Goal: Information Seeking & Learning: Find specific fact

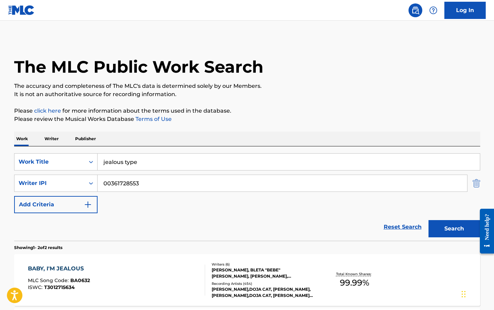
click at [475, 187] on img "Search Form" at bounding box center [476, 183] width 8 height 17
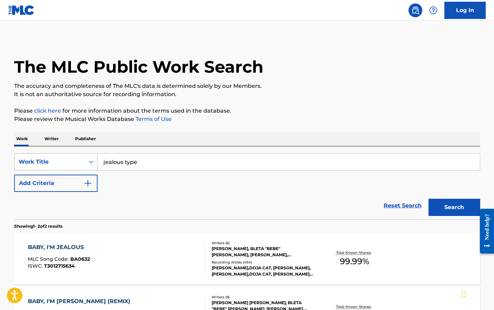
click at [51, 163] on div "Work Title" at bounding box center [50, 162] width 62 height 8
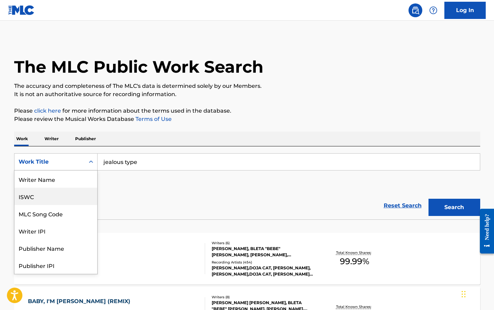
click at [45, 196] on div "ISWC" at bounding box center [55, 196] width 83 height 17
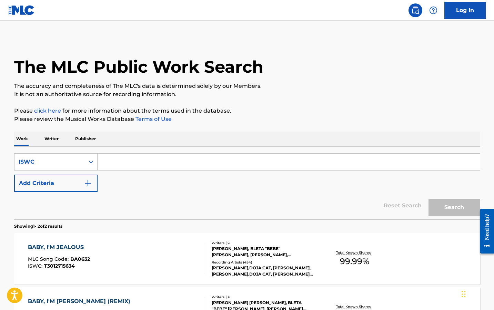
click at [135, 163] on input "Search Form" at bounding box center [288, 162] width 382 height 17
paste input "T3337306493"
type input "T3337306493"
click at [428, 199] on button "Search" at bounding box center [454, 207] width 52 height 17
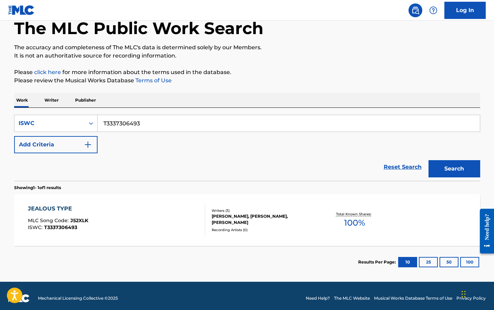
scroll to position [43, 0]
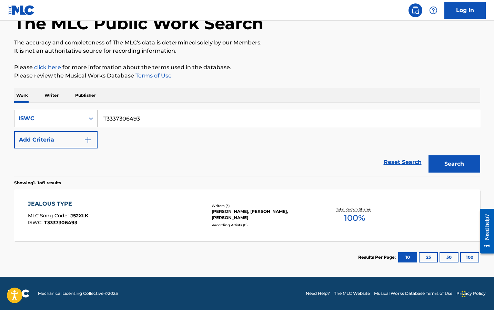
click at [49, 203] on div "JEALOUS TYPE" at bounding box center [58, 204] width 60 height 8
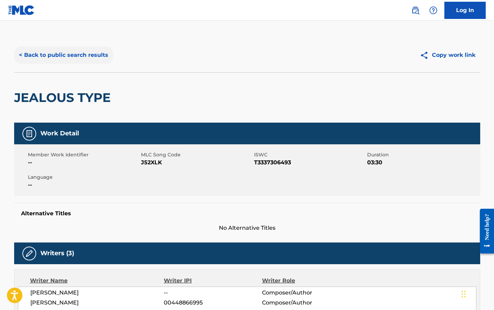
click at [71, 55] on button "< Back to public search results" at bounding box center [63, 54] width 99 height 17
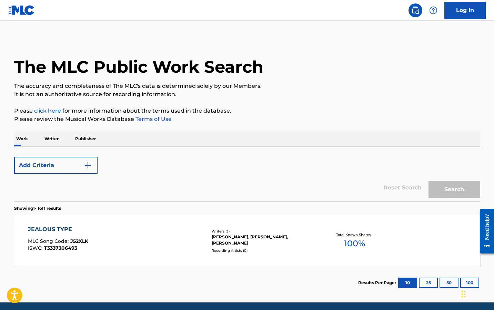
scroll to position [25, 0]
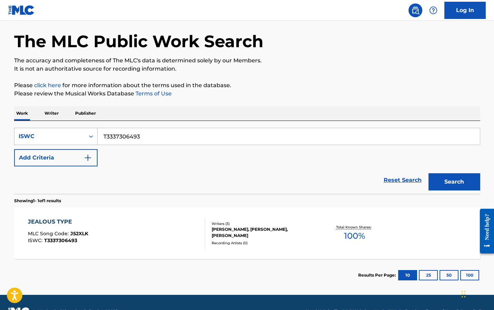
drag, startPoint x: 146, startPoint y: 135, endPoint x: 18, endPoint y: 135, distance: 128.1
click at [18, 135] on div "SearchWithCriteriafa8cd8ed-5845-42ab-8ed0-ba7fd1f340b6 ISWC T3337306493" at bounding box center [247, 136] width 466 height 17
paste input "18777167"
type input "T3318777167"
click at [428, 173] on button "Search" at bounding box center [454, 181] width 52 height 17
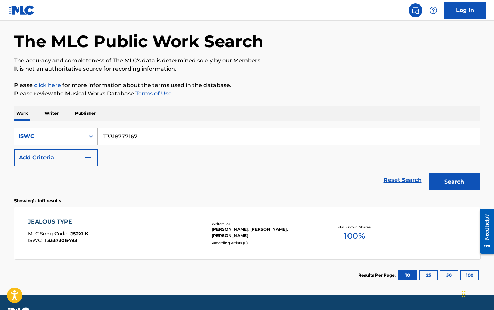
scroll to position [0, 0]
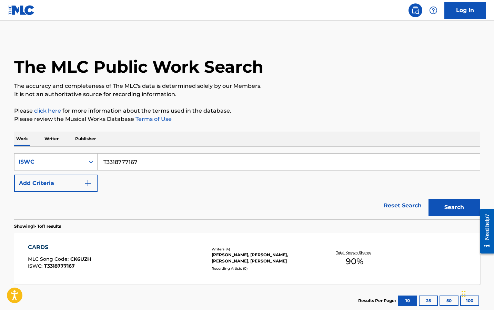
click at [42, 245] on div "CARDS" at bounding box center [59, 247] width 63 height 8
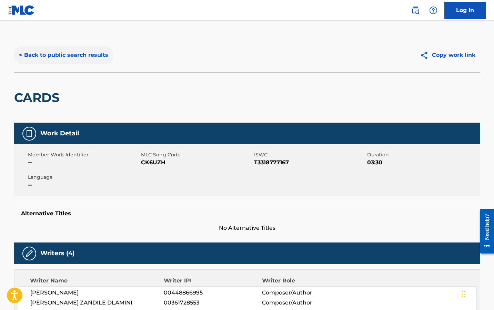
click at [53, 55] on button "< Back to public search results" at bounding box center [63, 54] width 99 height 17
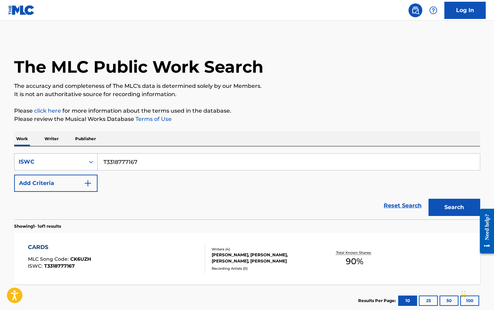
click at [62, 159] on div "ISWC" at bounding box center [50, 162] width 62 height 8
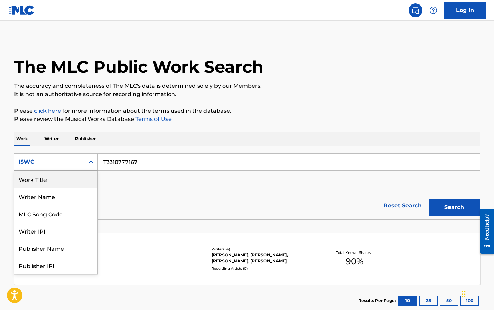
click at [62, 182] on div "Work Title" at bounding box center [55, 178] width 83 height 17
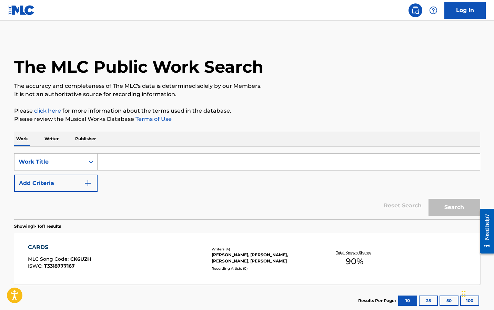
click at [114, 167] on input "Search Form" at bounding box center [288, 162] width 382 height 17
paste input "Lisztomania"
type input "Lisztomania"
click at [428, 199] on button "Search" at bounding box center [454, 207] width 52 height 17
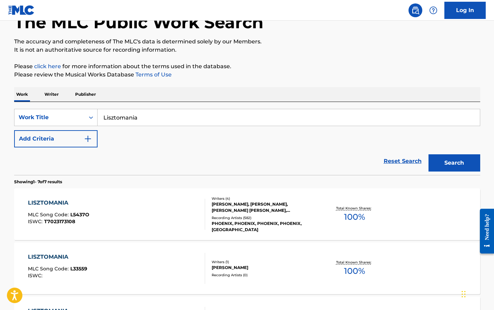
scroll to position [45, 0]
click at [59, 200] on div "LISZTOMANIA" at bounding box center [58, 202] width 61 height 8
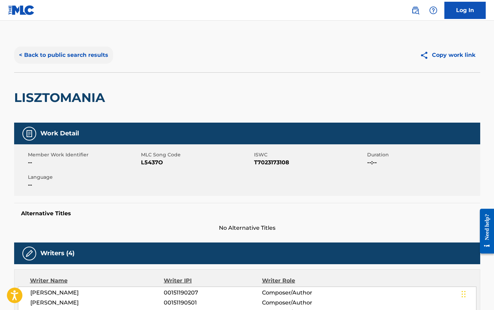
click at [27, 55] on button "< Back to public search results" at bounding box center [63, 54] width 99 height 17
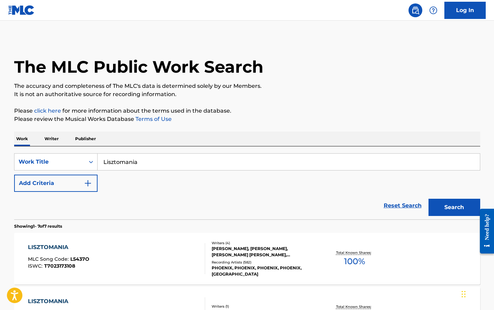
scroll to position [45, 0]
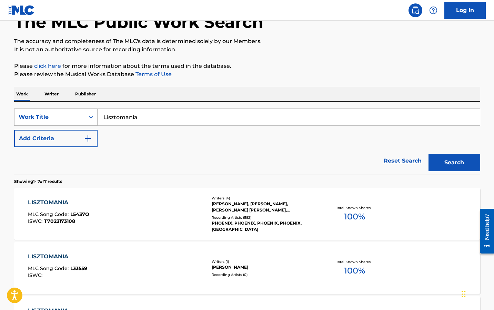
click at [44, 121] on div "Work Title" at bounding box center [50, 117] width 62 height 8
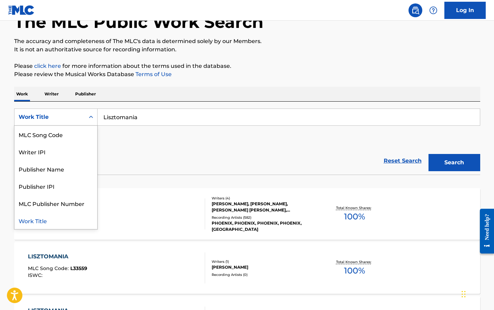
scroll to position [0, 0]
click at [40, 150] on div "ISWC" at bounding box center [55, 151] width 83 height 17
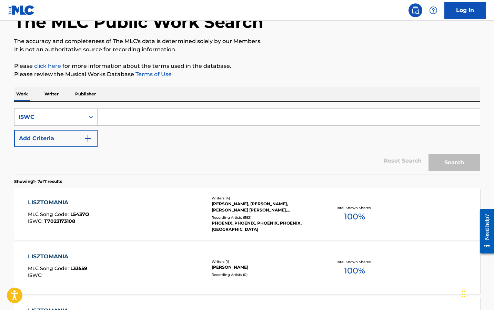
click at [135, 120] on input "Search Form" at bounding box center [288, 117] width 382 height 17
paste input "T7023173073"
type input "T7023173073"
click at [428, 154] on button "Search" at bounding box center [454, 162] width 52 height 17
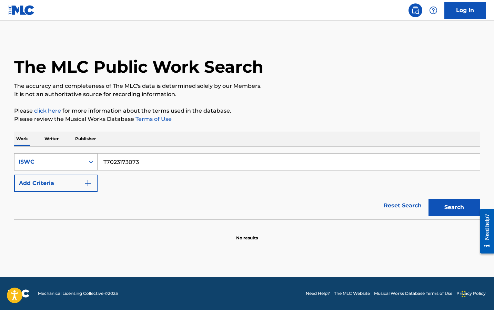
click at [62, 158] on div "ISWC" at bounding box center [50, 162] width 62 height 8
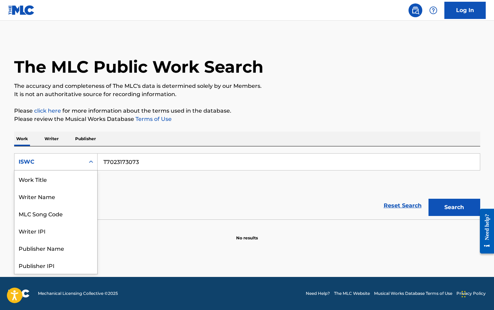
scroll to position [34, 0]
click at [59, 228] on div "Publisher IPI" at bounding box center [55, 230] width 83 height 17
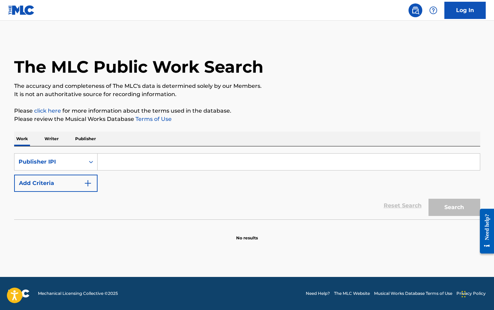
click at [135, 164] on input "Search Form" at bounding box center [288, 162] width 382 height 17
paste input "00531375959"
type input "00531375959"
click at [428, 199] on button "Search" at bounding box center [454, 207] width 52 height 17
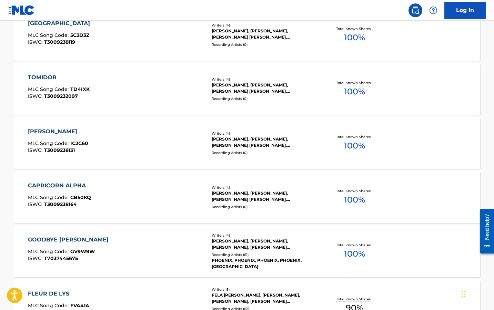
scroll to position [533, 0]
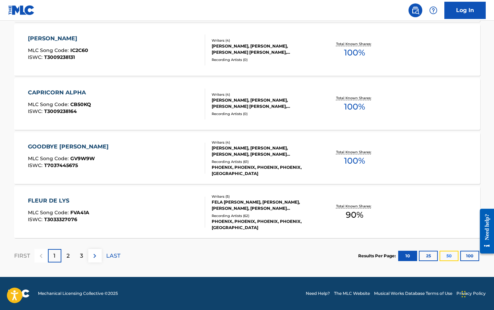
click at [448, 258] on button "50" at bounding box center [448, 256] width 19 height 10
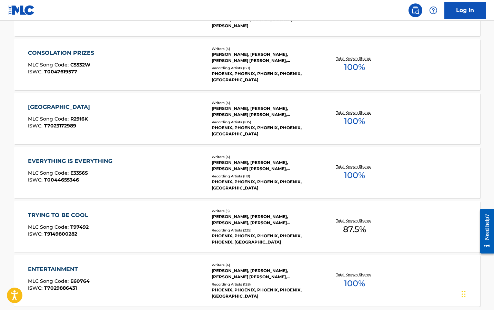
scroll to position [1760, 0]
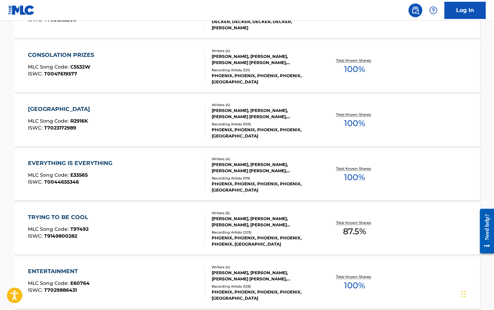
click at [35, 106] on div "[GEOGRAPHIC_DATA]" at bounding box center [60, 109] width 65 height 8
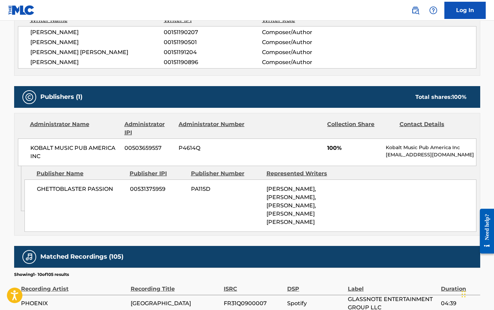
scroll to position [261, 0]
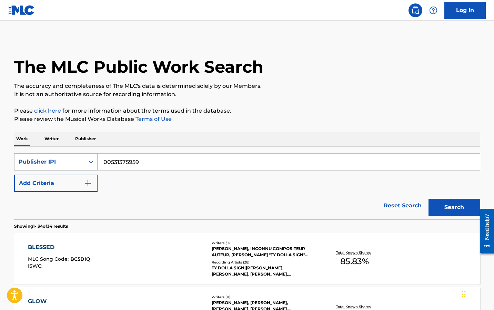
click at [81, 159] on div "Publisher IPI" at bounding box center [49, 161] width 70 height 13
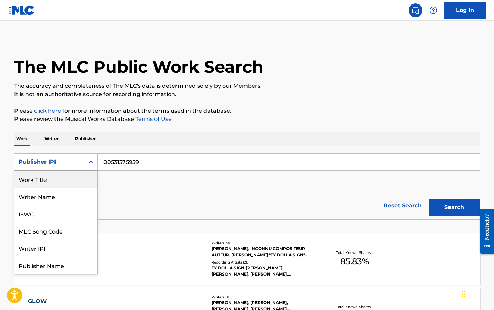
click at [49, 176] on div "Work Title" at bounding box center [55, 178] width 83 height 17
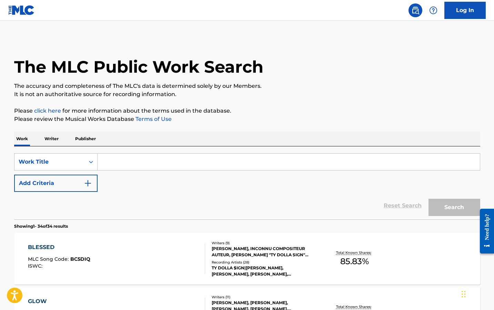
click at [136, 164] on input "Search Form" at bounding box center [288, 162] width 382 height 17
paste input "River Washed Hair"
click at [428, 199] on button "Search" at bounding box center [454, 207] width 52 height 17
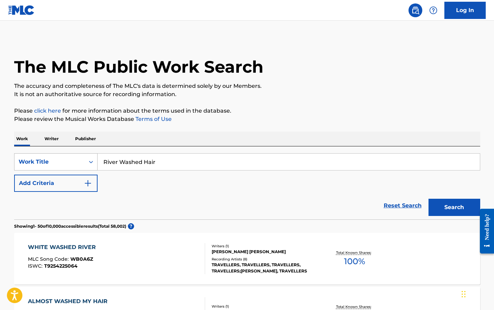
drag, startPoint x: 160, startPoint y: 163, endPoint x: 69, endPoint y: 159, distance: 91.4
click at [69, 159] on div "SearchWithCriteria1722abb0-f756-4dc0-af99-62c41a33eaa0 Work Title River Washed …" at bounding box center [247, 161] width 466 height 17
type input "a song for you"
click at [428, 199] on button "Search" at bounding box center [454, 207] width 52 height 17
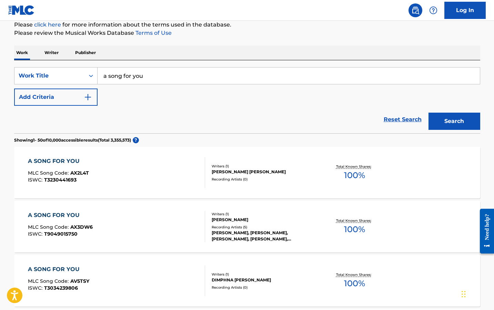
scroll to position [87, 0]
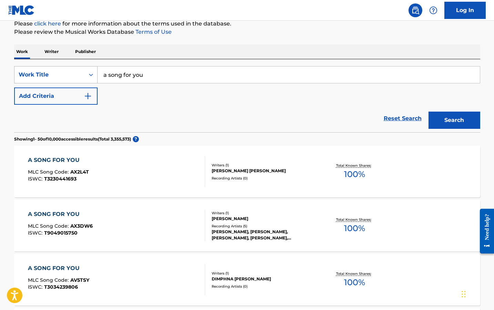
click at [77, 71] on div "Work Title" at bounding box center [50, 75] width 62 height 8
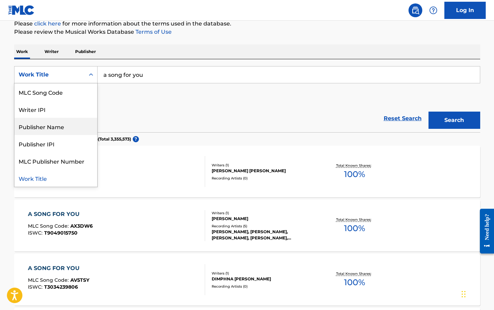
scroll to position [0, 0]
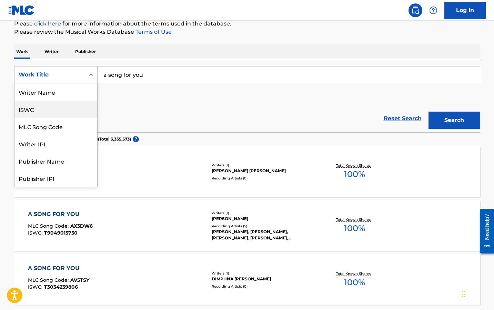
click at [49, 103] on div "ISWC" at bounding box center [55, 109] width 83 height 17
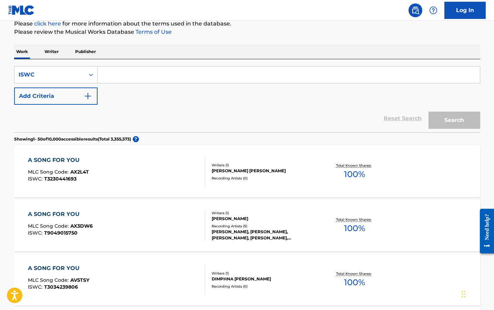
click at [120, 76] on input "Search Form" at bounding box center [288, 74] width 382 height 17
paste input "T3339830892"
type input "T3339830892"
click at [428, 112] on button "Search" at bounding box center [454, 120] width 52 height 17
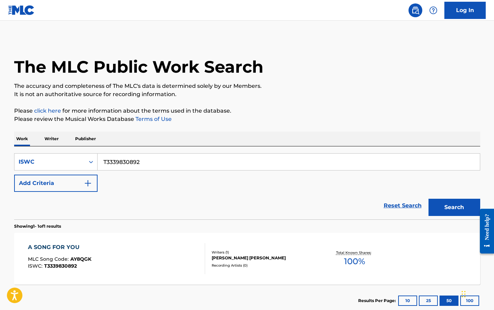
scroll to position [43, 0]
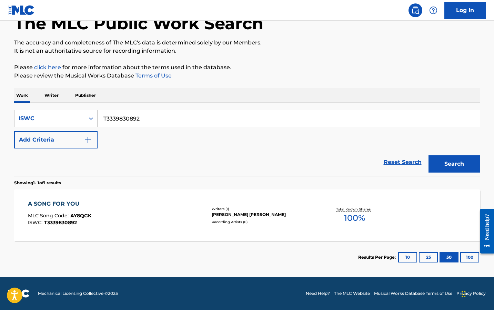
click at [71, 200] on div "A SONG FOR YOU" at bounding box center [59, 204] width 63 height 8
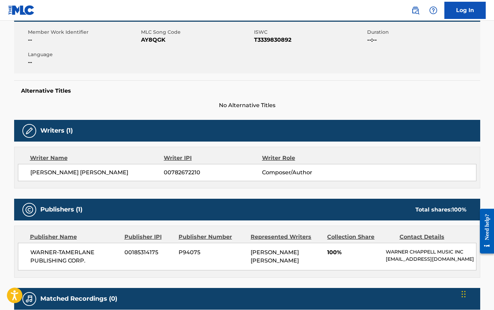
scroll to position [187, 0]
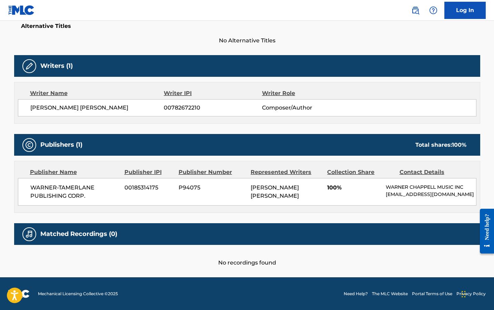
click at [126, 187] on span "00185314175" at bounding box center [148, 188] width 49 height 8
drag, startPoint x: 125, startPoint y: 187, endPoint x: 159, endPoint y: 186, distance: 34.8
click at [159, 186] on span "00185314175" at bounding box center [148, 188] width 49 height 8
click at [163, 108] on span "[PERSON_NAME] [PERSON_NAME]" at bounding box center [97, 108] width 134 height 8
drag, startPoint x: 164, startPoint y: 108, endPoint x: 199, endPoint y: 108, distance: 35.5
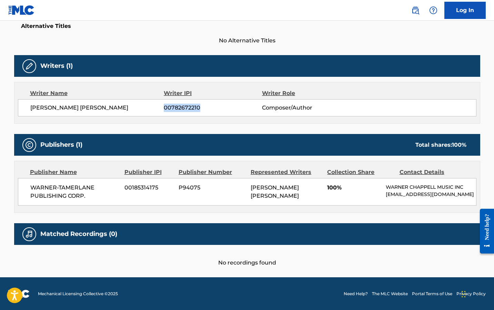
click at [199, 108] on span "00782672210" at bounding box center [213, 108] width 98 height 8
copy span "00782672210"
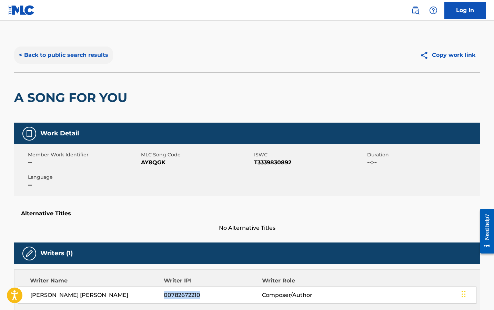
click at [61, 49] on button "< Back to public search results" at bounding box center [63, 54] width 99 height 17
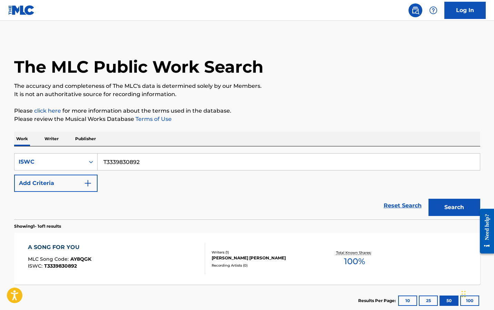
scroll to position [25, 0]
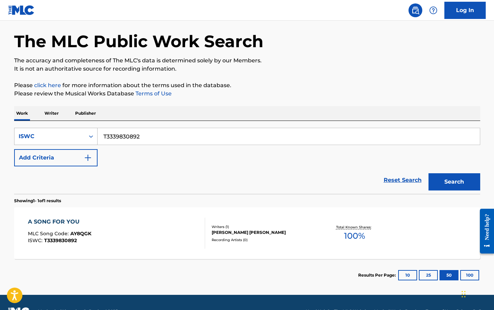
click at [68, 132] on div "ISWC" at bounding box center [49, 136] width 70 height 13
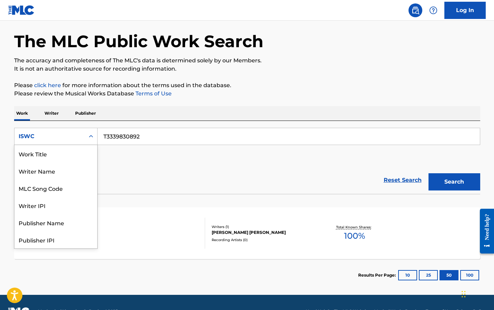
scroll to position [34, 0]
click at [54, 169] on div "Writer IPI" at bounding box center [55, 170] width 83 height 17
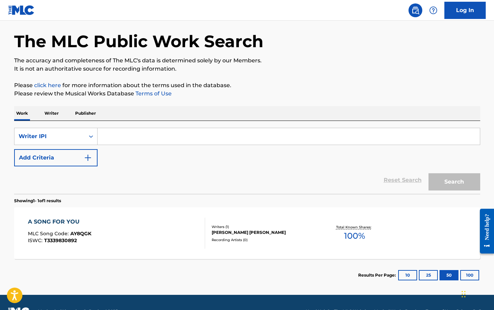
click at [127, 137] on input "Search Form" at bounding box center [288, 136] width 382 height 17
paste input "00782672210"
type input "00782672210"
click at [428, 173] on button "Search" at bounding box center [454, 181] width 52 height 17
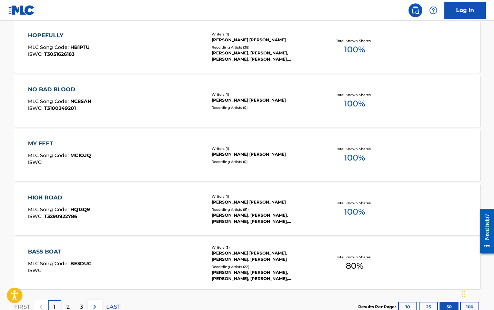
scroll to position [2696, 0]
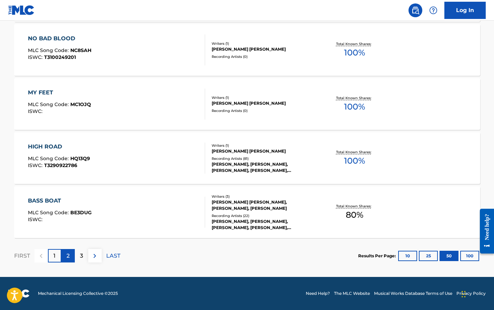
click at [71, 252] on div "2" at bounding box center [67, 255] width 13 height 13
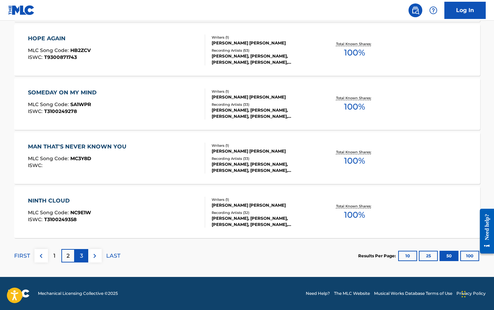
click at [80, 254] on p "3" at bounding box center [81, 256] width 3 height 8
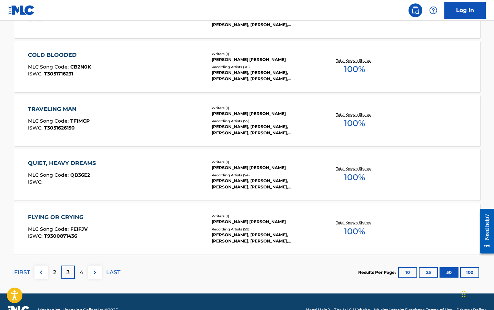
scroll to position [2682, 0]
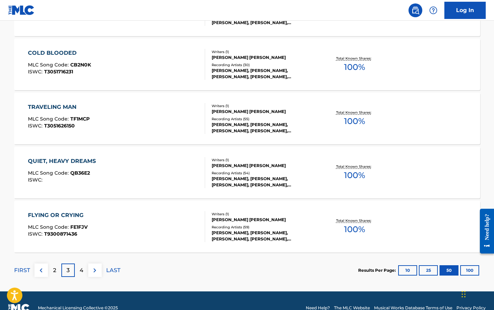
click at [81, 268] on p "4" at bounding box center [82, 270] width 4 height 8
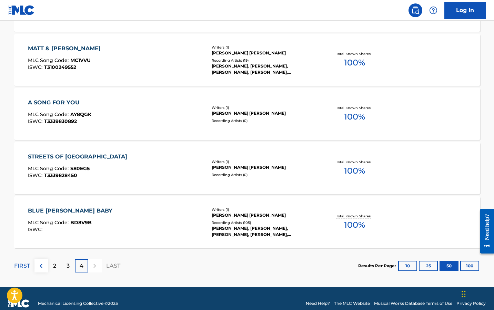
scroll to position [580, 0]
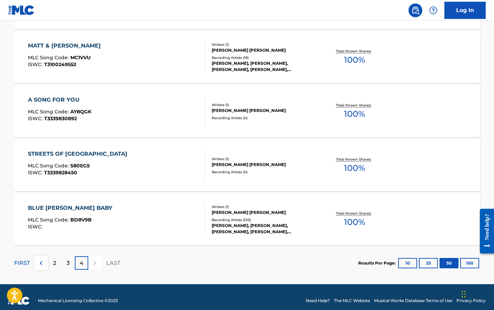
click at [68, 151] on div "STREETS OF [GEOGRAPHIC_DATA]" at bounding box center [79, 154] width 103 height 8
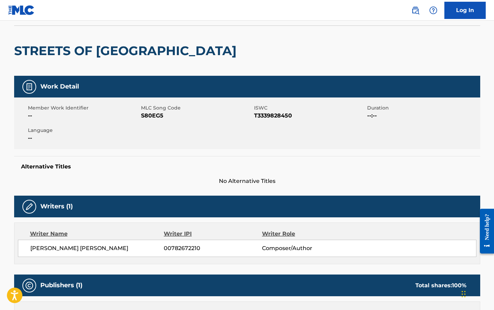
scroll to position [50, 0]
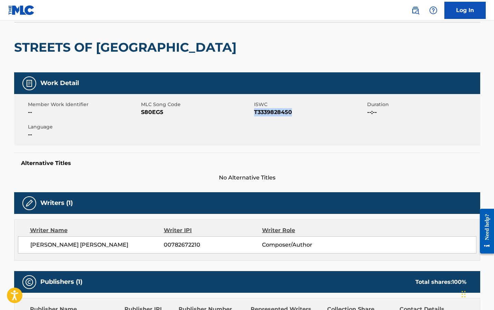
drag, startPoint x: 254, startPoint y: 111, endPoint x: 293, endPoint y: 111, distance: 38.6
click at [293, 111] on span "T3339828450" at bounding box center [309, 112] width 111 height 8
copy span "T3339828450"
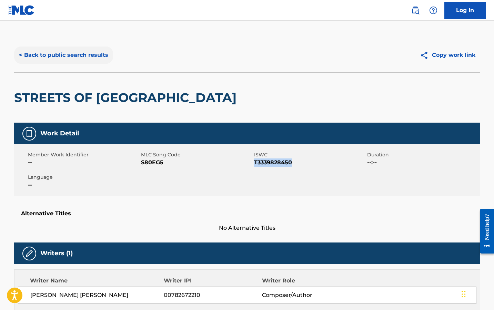
click at [34, 55] on button "< Back to public search results" at bounding box center [63, 54] width 99 height 17
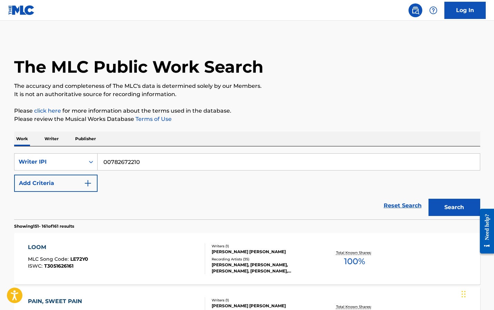
scroll to position [587, 0]
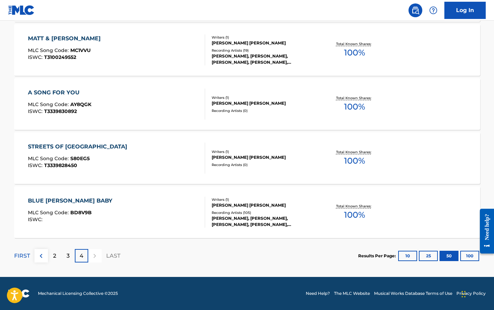
click at [81, 254] on p "4" at bounding box center [82, 256] width 4 height 8
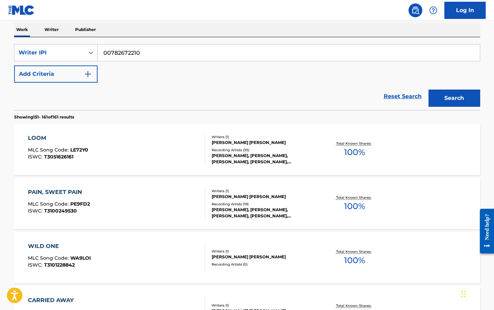
scroll to position [0, 0]
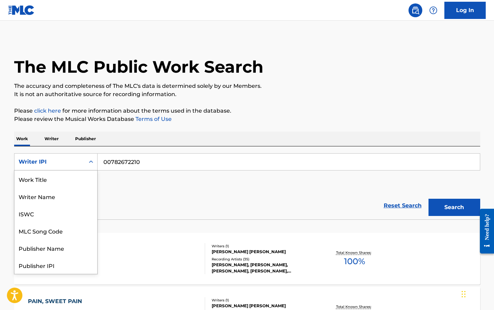
click at [60, 154] on div "Writer IPI" at bounding box center [55, 161] width 83 height 17
click at [55, 176] on div "Work Title" at bounding box center [55, 178] width 83 height 17
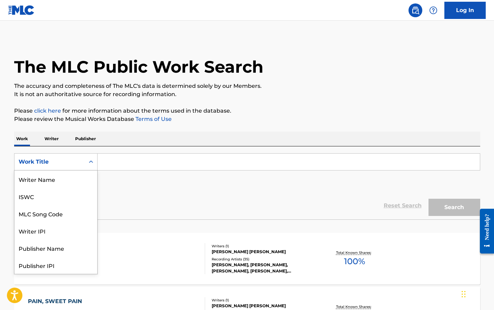
click at [54, 160] on div "Work Title" at bounding box center [50, 162] width 62 height 8
click at [39, 192] on div "ISWC" at bounding box center [55, 196] width 83 height 17
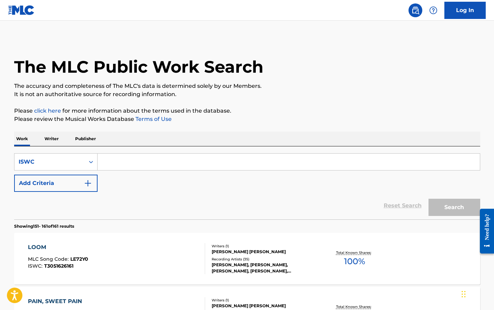
click at [104, 164] on input "Search Form" at bounding box center [288, 162] width 382 height 17
paste input "T7023173062"
type input "T7023173062"
click at [428, 199] on button "Search" at bounding box center [454, 207] width 52 height 17
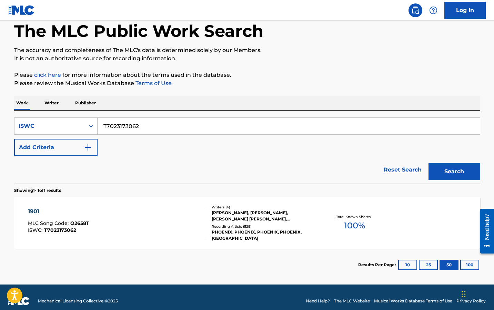
scroll to position [43, 0]
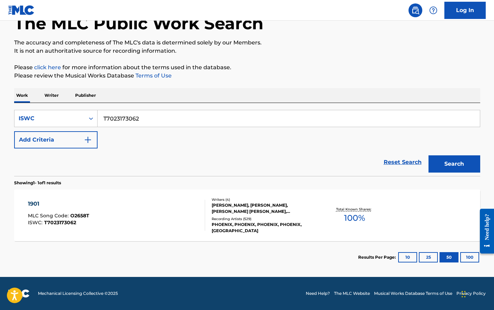
click at [202, 214] on div at bounding box center [202, 215] width 6 height 31
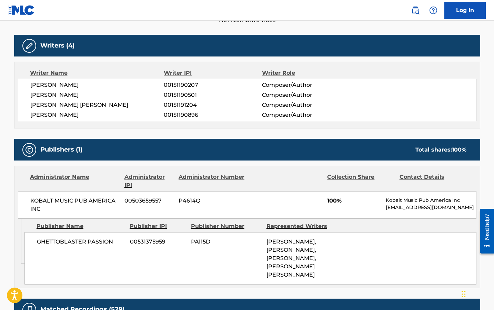
scroll to position [208, 0]
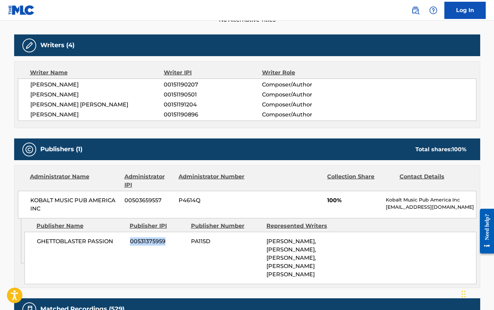
drag, startPoint x: 131, startPoint y: 239, endPoint x: 166, endPoint y: 239, distance: 35.1
click at [166, 239] on span "00531375959" at bounding box center [158, 241] width 56 height 8
copy span "00531375959"
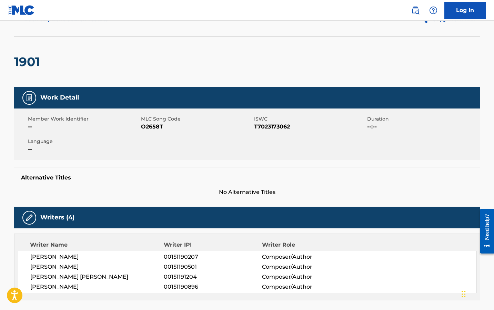
scroll to position [0, 0]
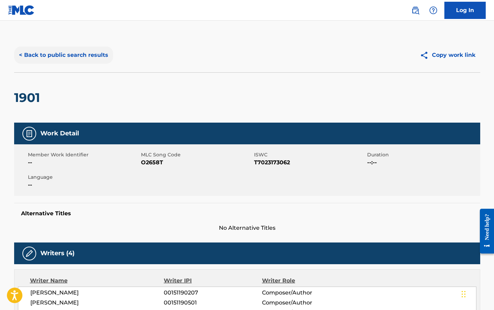
click at [55, 52] on button "< Back to public search results" at bounding box center [63, 54] width 99 height 17
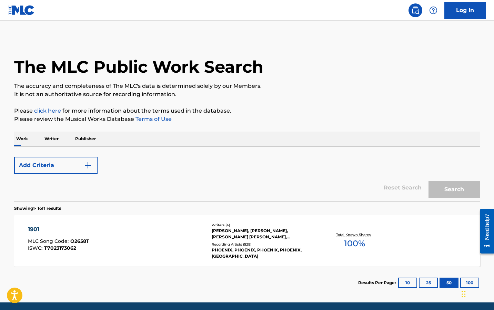
scroll to position [25, 0]
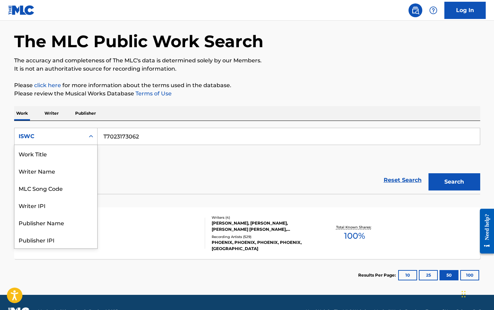
click at [68, 138] on div "ISWC" at bounding box center [50, 136] width 62 height 8
click at [53, 200] on div "Publisher IPI" at bounding box center [55, 205] width 83 height 17
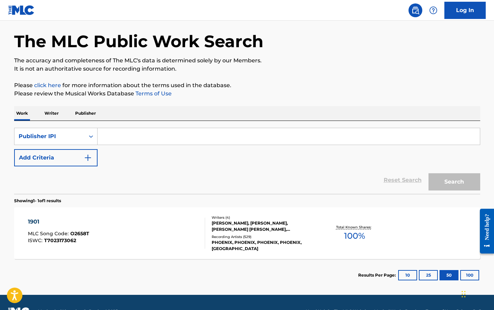
click at [155, 127] on div "SearchWithCriteriafa20fe70-f200-4856-9ceb-c00b8c682211 Publisher IPI Add Criter…" at bounding box center [247, 157] width 466 height 73
click at [139, 136] on input "Search Form" at bounding box center [288, 136] width 382 height 17
paste input "00531375959"
type input "00531375959"
click at [428, 173] on button "Search" at bounding box center [454, 181] width 52 height 17
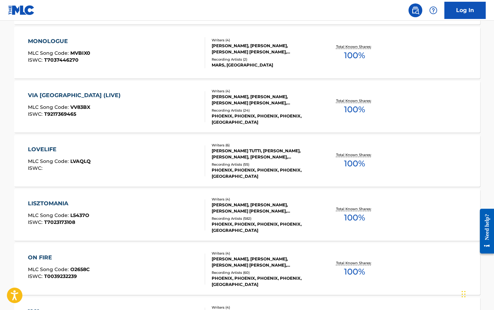
scroll to position [1396, 0]
click at [97, 205] on div "LISZTOMANIA MLC Song Code : L5437O ISWC : T7023173108" at bounding box center [116, 214] width 177 height 31
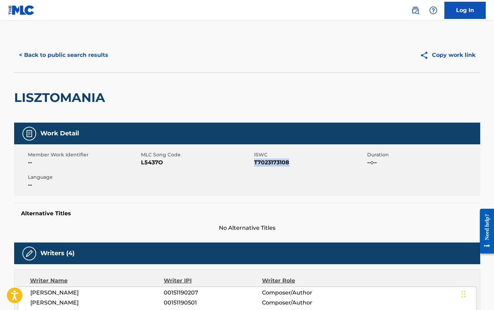
drag, startPoint x: 254, startPoint y: 162, endPoint x: 289, endPoint y: 162, distance: 35.5
click at [289, 162] on span "T7023173108" at bounding box center [309, 162] width 111 height 8
copy span "T7023173108"
click at [61, 54] on button "< Back to public search results" at bounding box center [63, 54] width 99 height 17
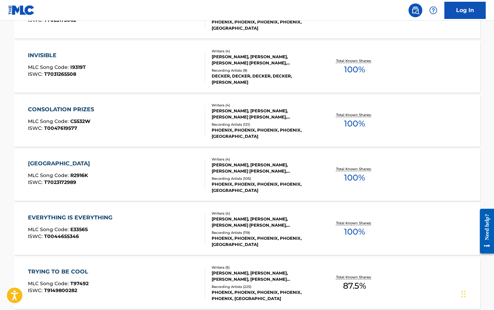
scroll to position [1708, 0]
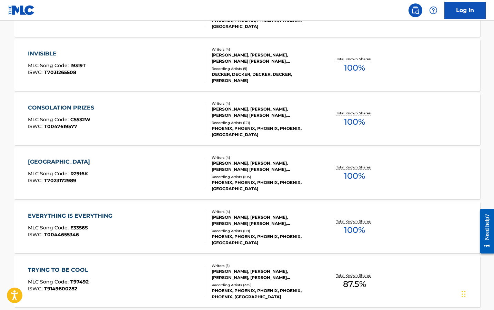
click at [43, 161] on div "[GEOGRAPHIC_DATA]" at bounding box center [60, 162] width 65 height 8
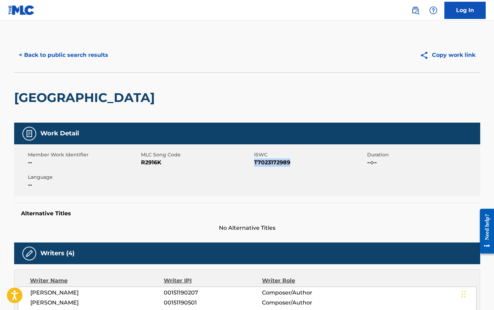
drag, startPoint x: 254, startPoint y: 162, endPoint x: 292, endPoint y: 162, distance: 37.5
click at [292, 162] on span "T7023172989" at bounding box center [309, 162] width 111 height 8
copy span "T7023172989"
click at [42, 56] on button "< Back to public search results" at bounding box center [63, 54] width 99 height 17
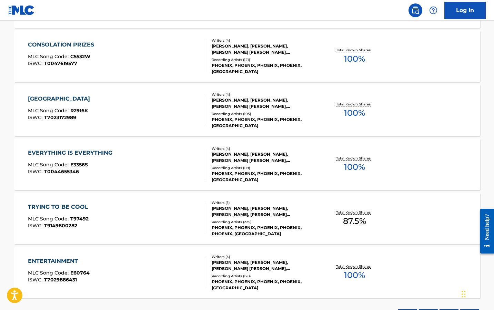
scroll to position [1828, 0]
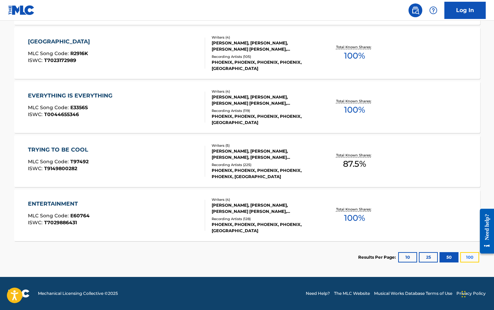
click at [468, 255] on button "100" at bounding box center [469, 257] width 19 height 10
